Goal: Find specific page/section

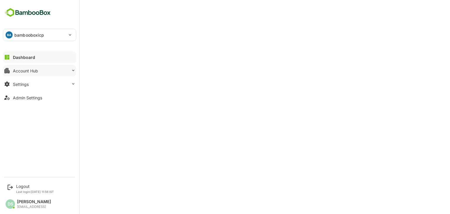
click at [26, 69] on div "Account Hub" at bounding box center [25, 70] width 25 height 5
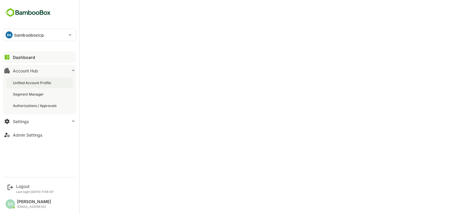
click at [36, 87] on div "Unified Account Profile" at bounding box center [39, 82] width 66 height 11
click at [47, 84] on div "Unified Account Profile" at bounding box center [33, 82] width 40 height 5
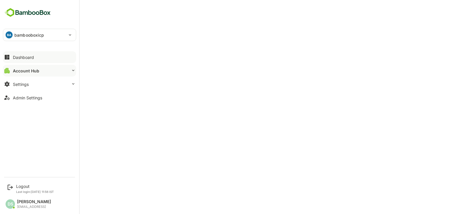
click at [14, 60] on button "Dashboard" at bounding box center [39, 57] width 73 height 12
